Goal: Task Accomplishment & Management: Manage account settings

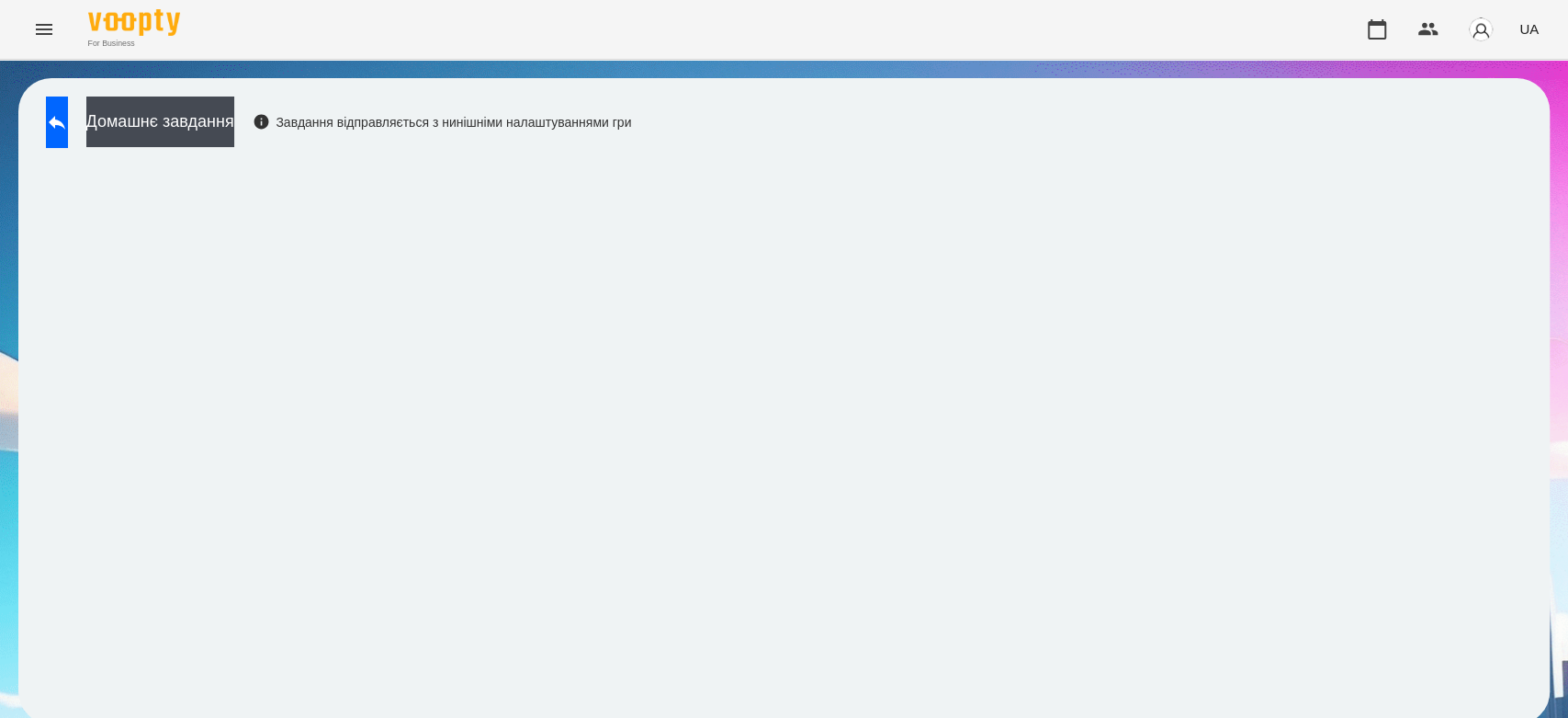
click at [66, 129] on icon at bounding box center [57, 123] width 22 height 22
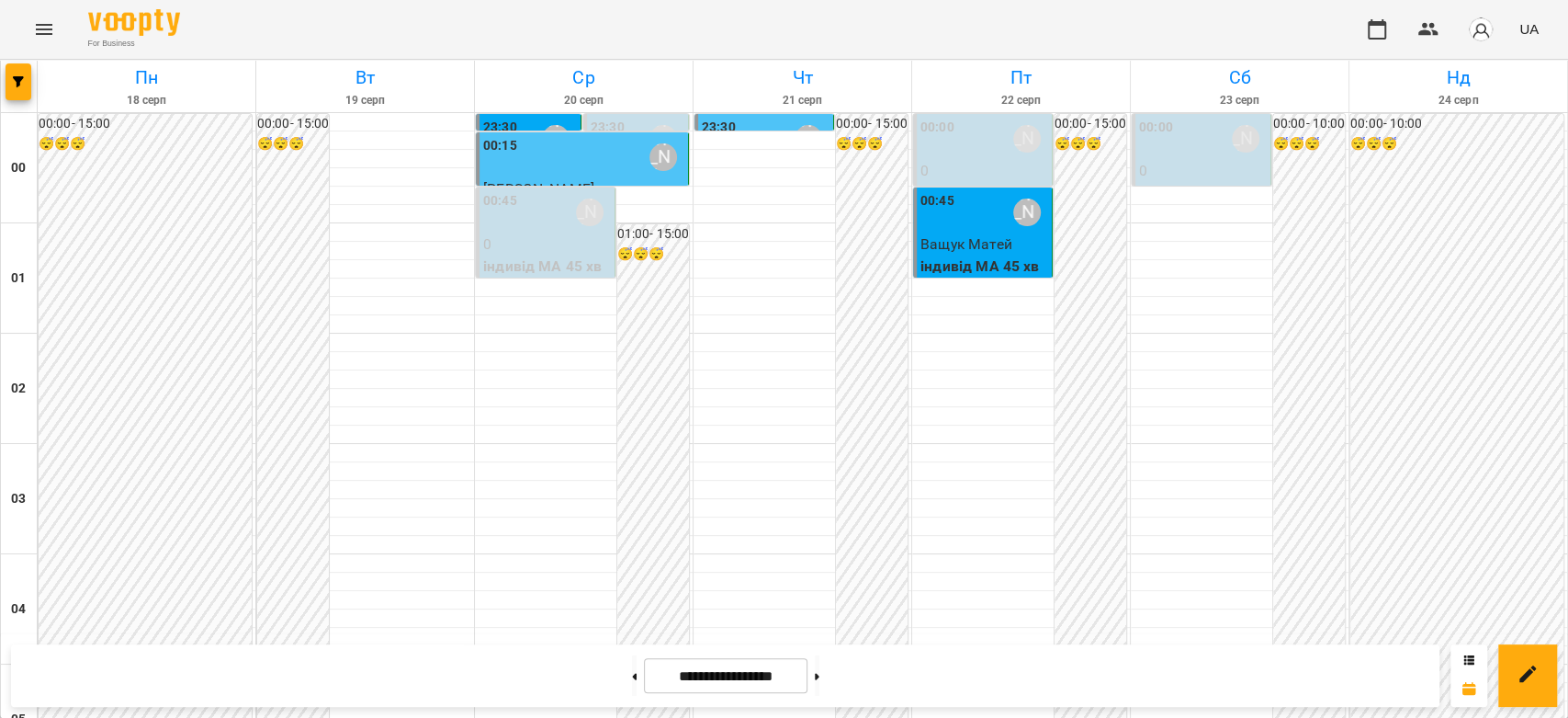
scroll to position [1531, 0]
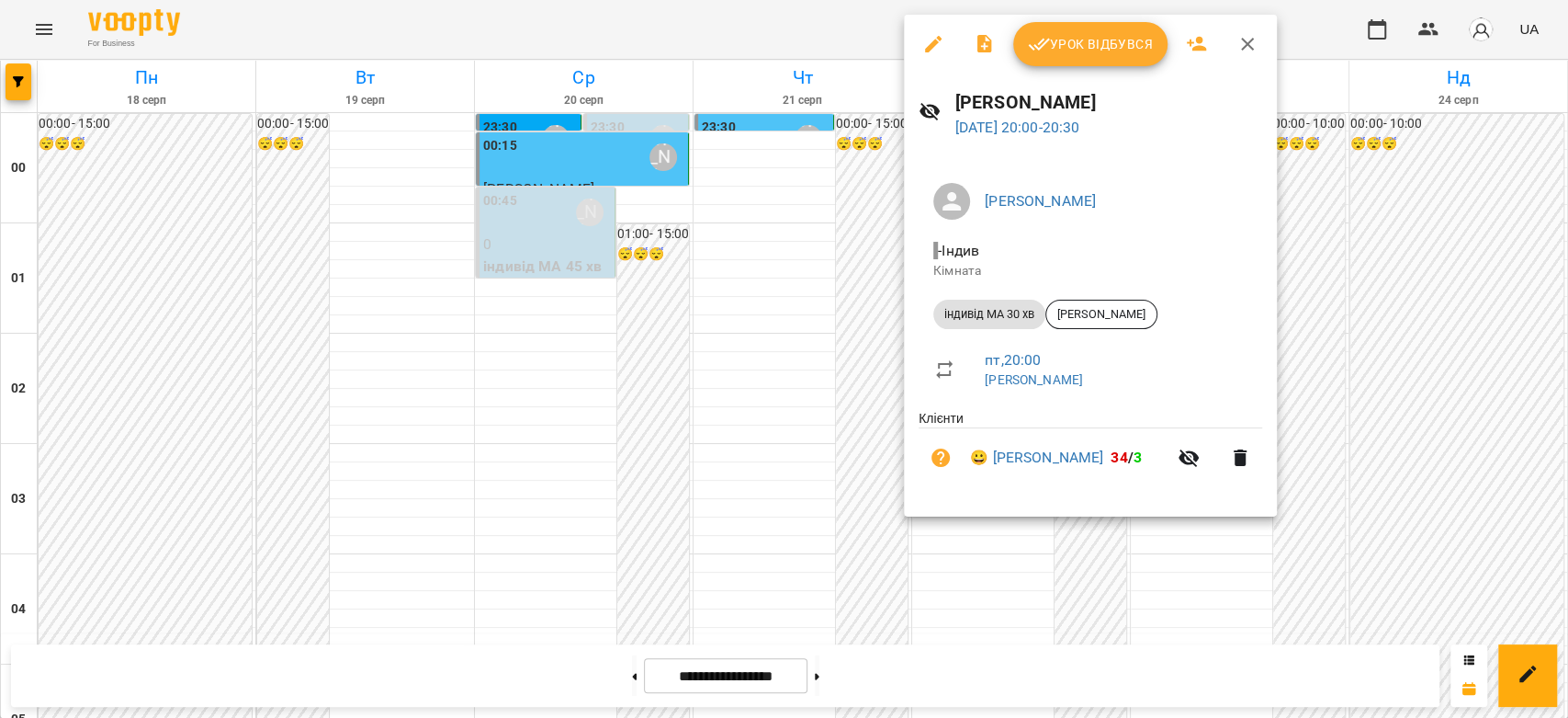
drag, startPoint x: 595, startPoint y: 366, endPoint x: 632, endPoint y: 365, distance: 37.0
click at [597, 365] on div at bounding box center [784, 359] width 1568 height 718
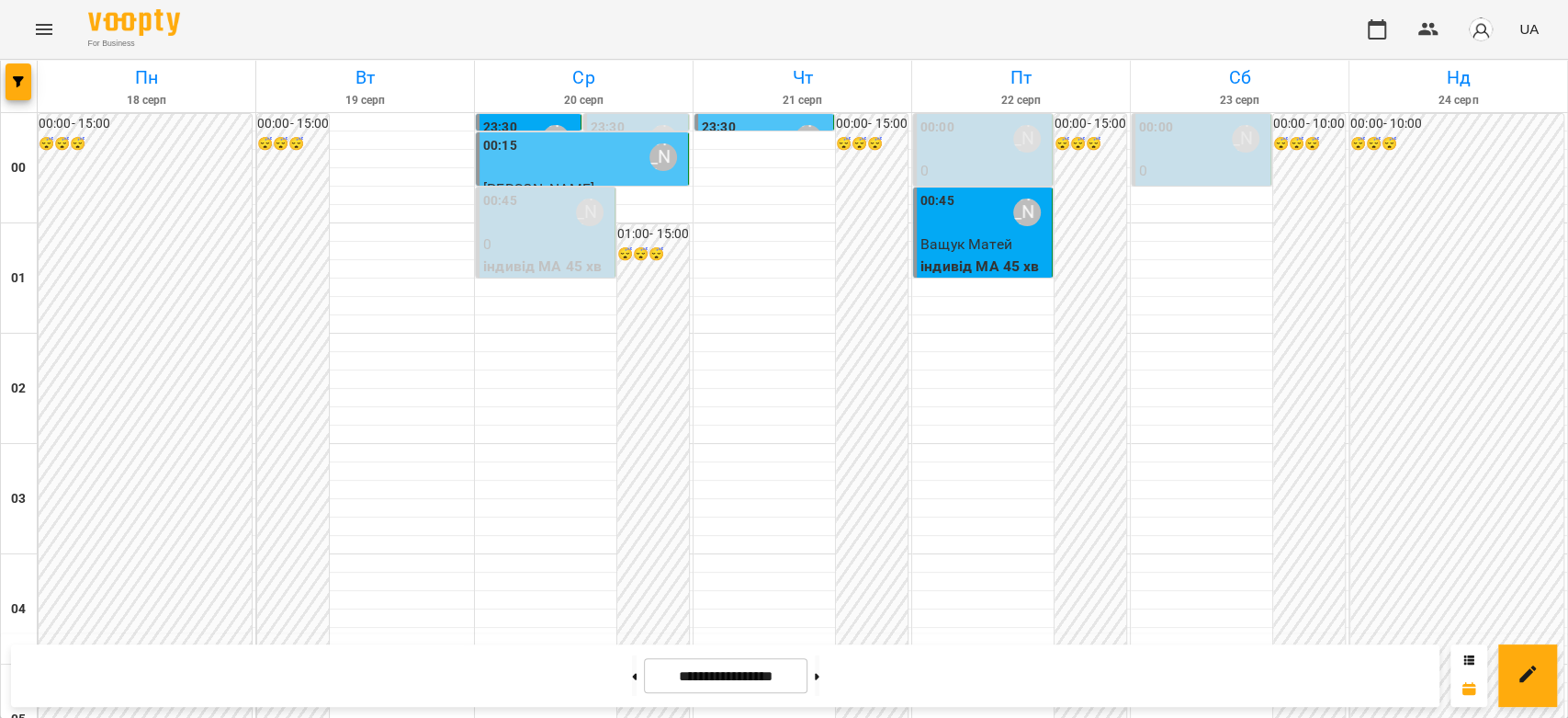
scroll to position [1512, 0]
